Goal: Navigation & Orientation: Go to known website

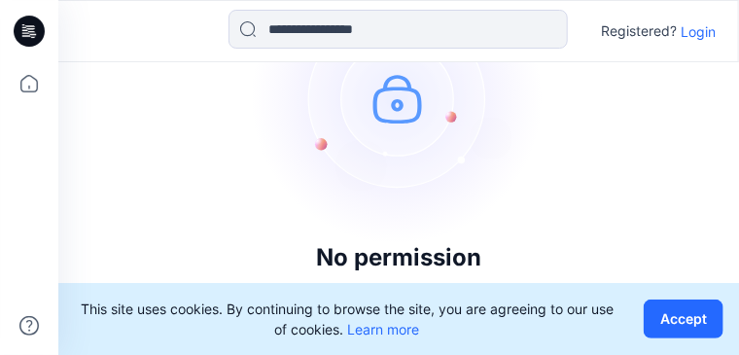
scroll to position [150, 0]
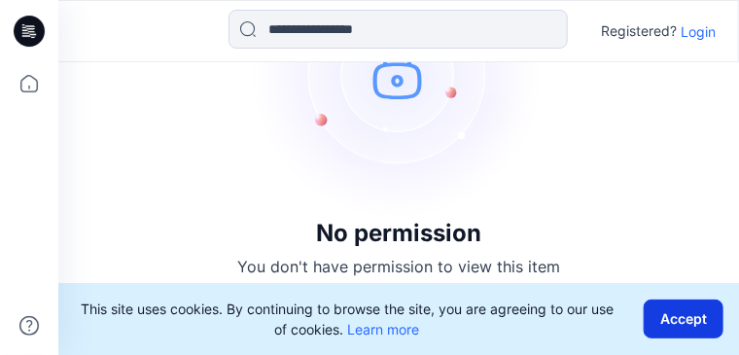
click at [694, 325] on button "Accept" at bounding box center [684, 319] width 80 height 39
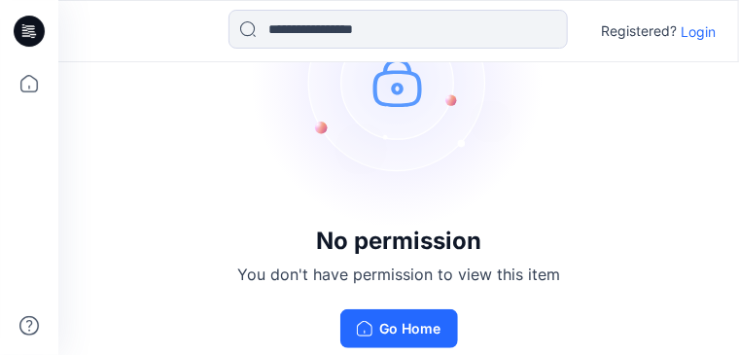
scroll to position [150, 0]
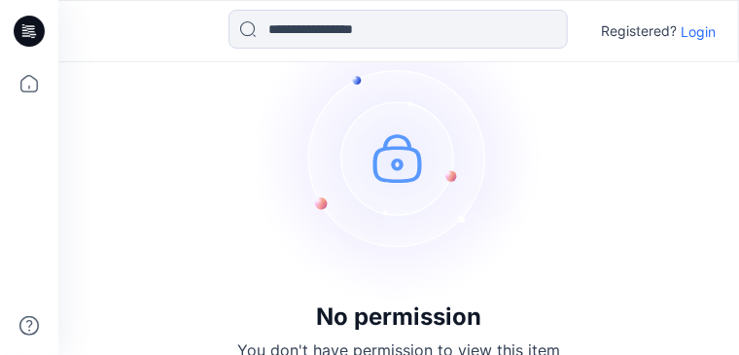
scroll to position [150, 0]
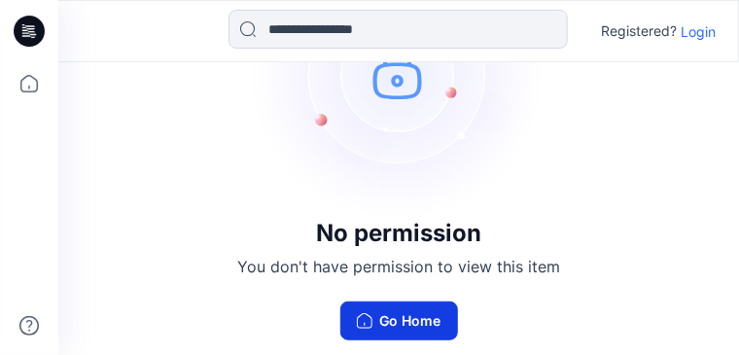
click at [392, 328] on button "Go Home" at bounding box center [399, 321] width 118 height 39
